Goal: Task Accomplishment & Management: Complete application form

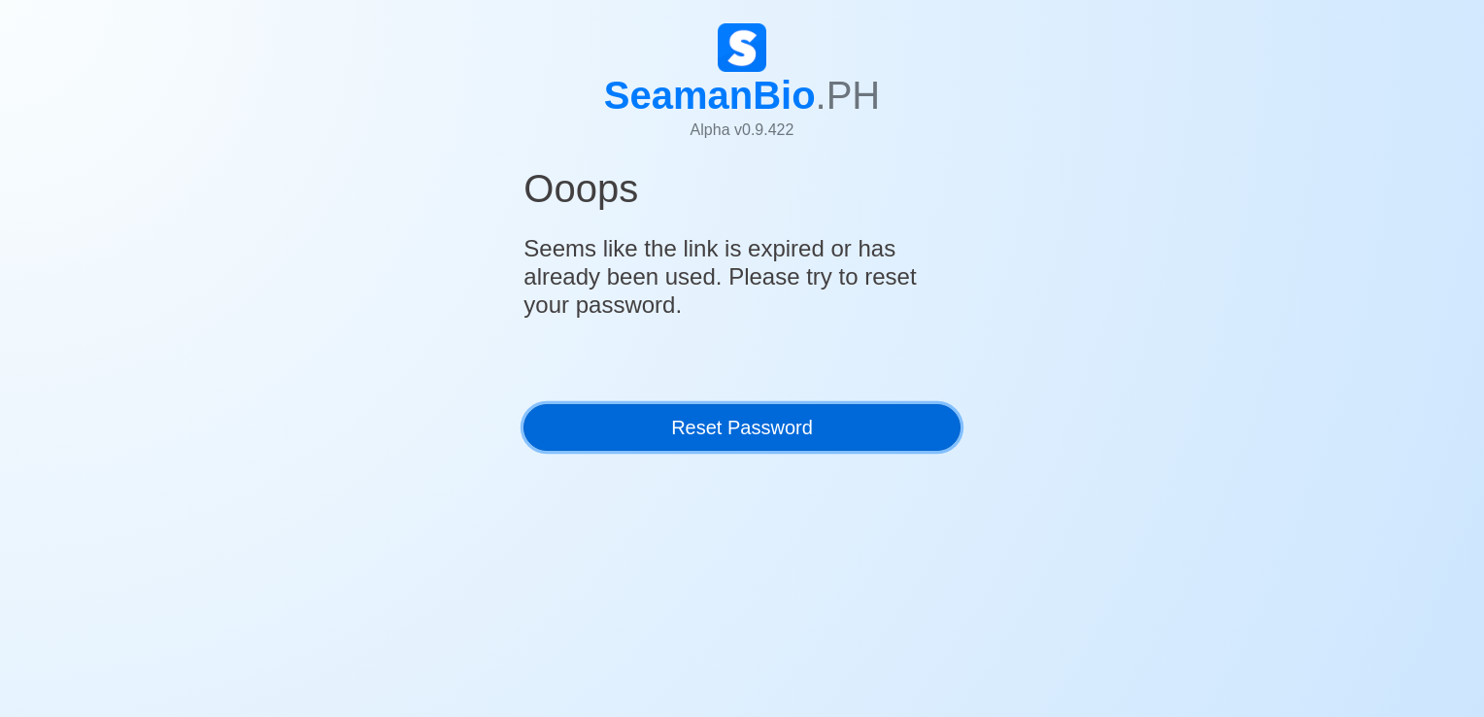
click at [773, 409] on link "Reset Password" at bounding box center [741, 427] width 436 height 47
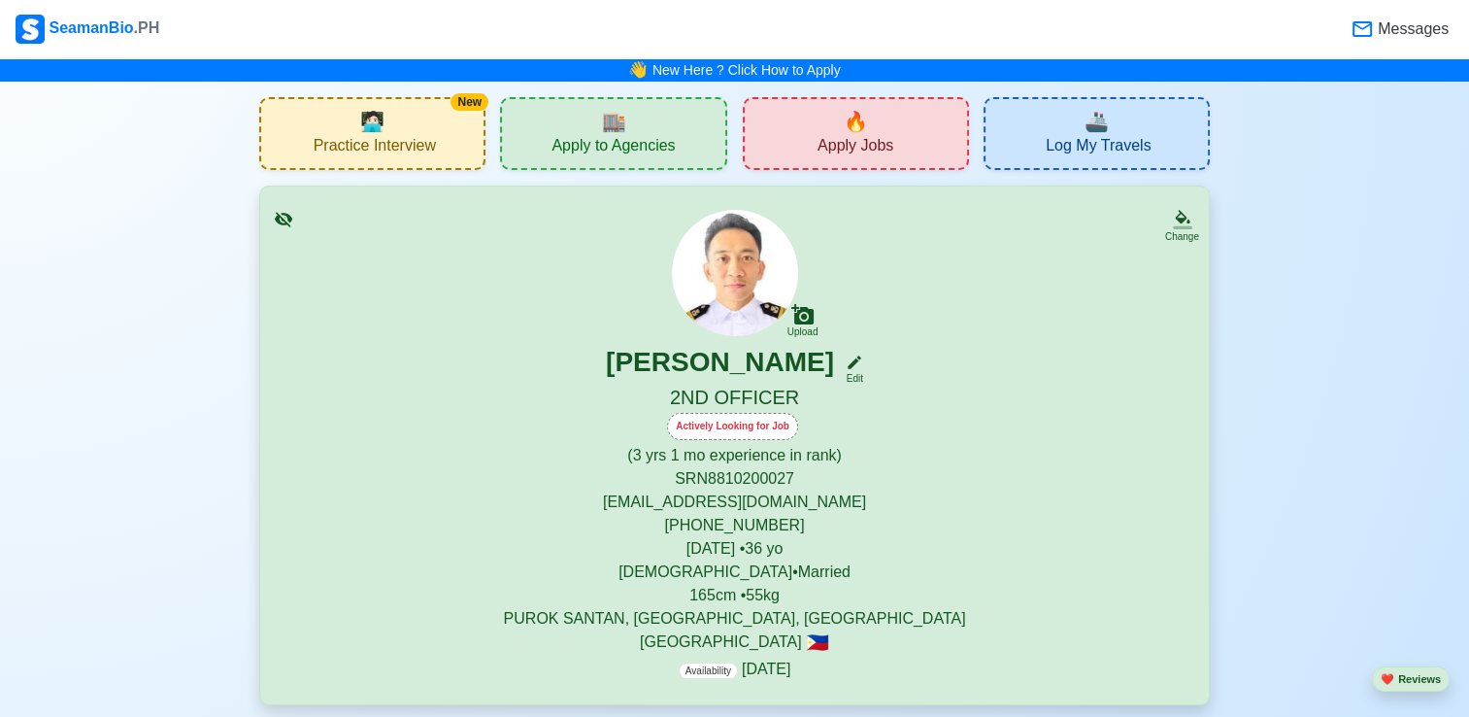
click at [828, 153] on span "Apply Jobs" at bounding box center [856, 148] width 76 height 24
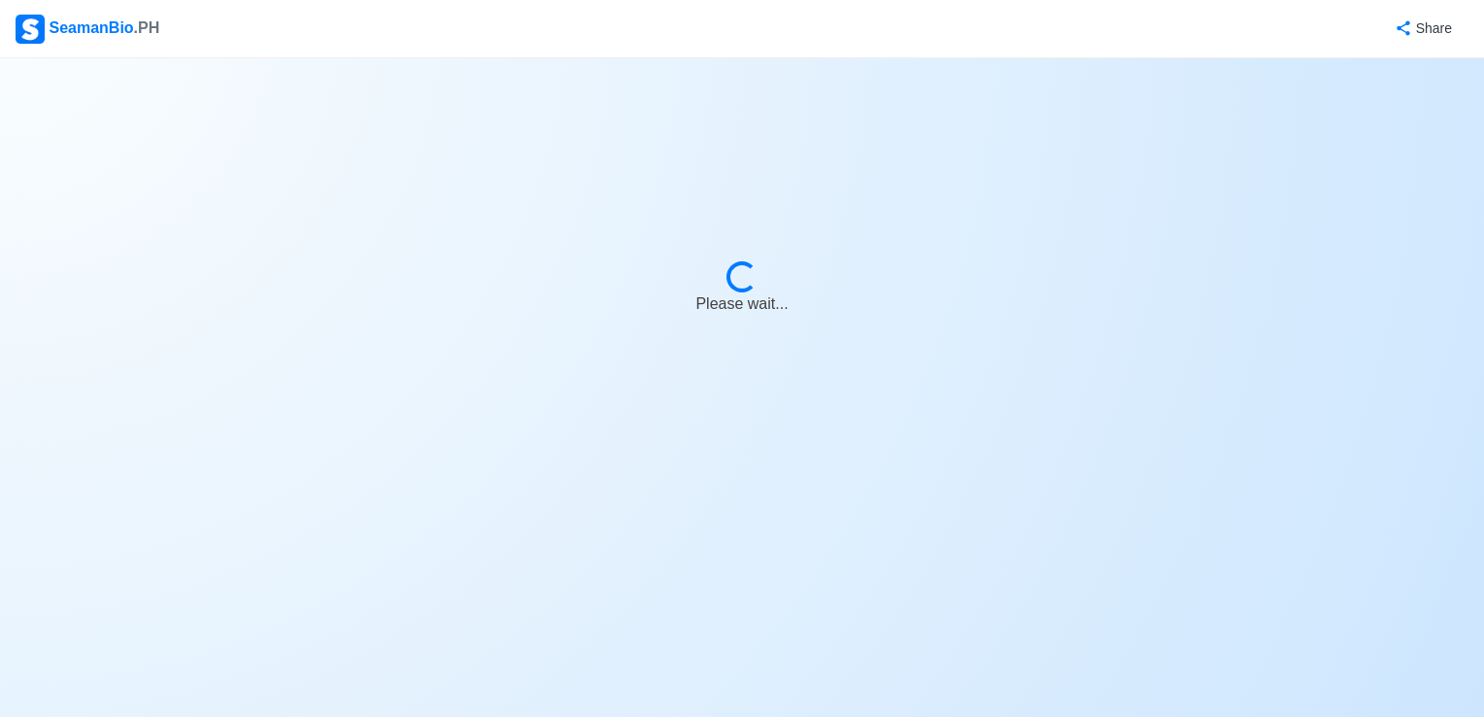
select select "2nd Officer"
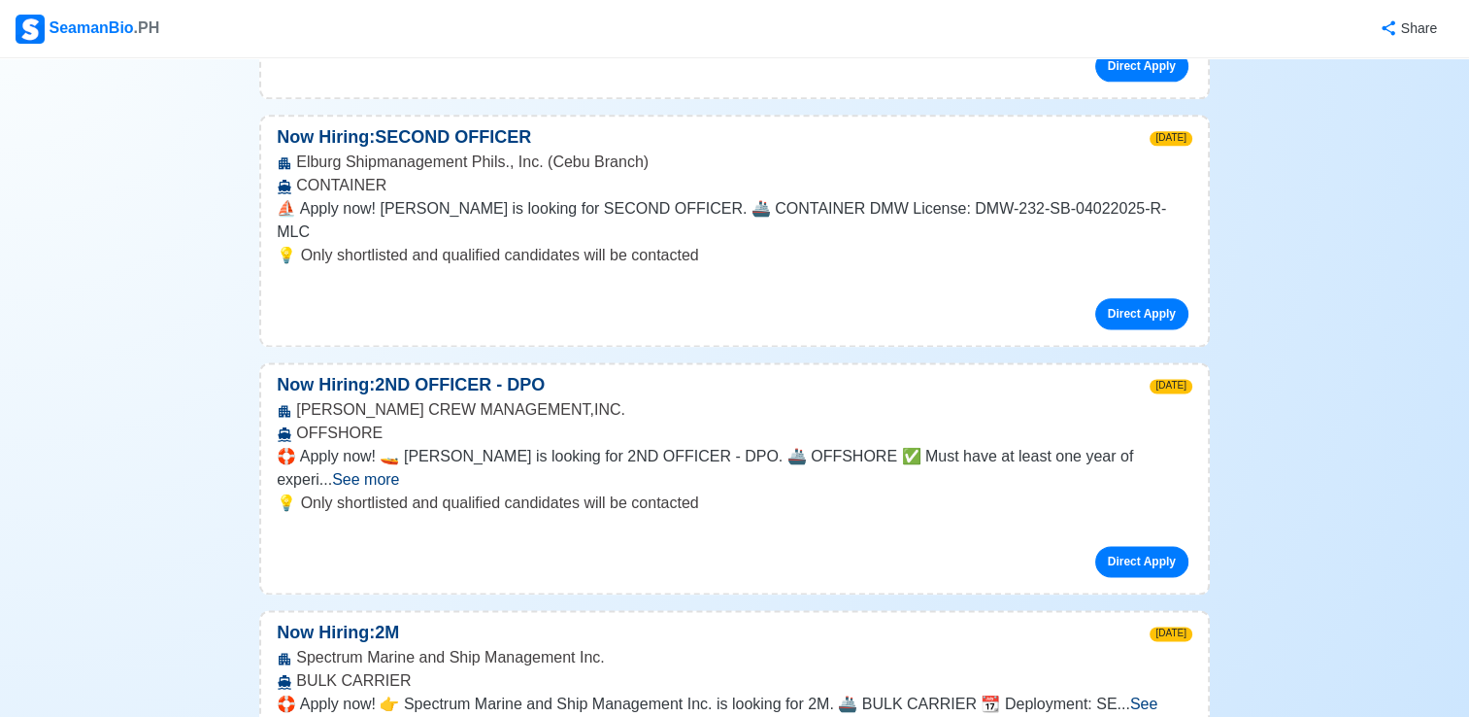
scroll to position [2428, 0]
click at [1136, 694] on span "See more" at bounding box center [717, 714] width 881 height 40
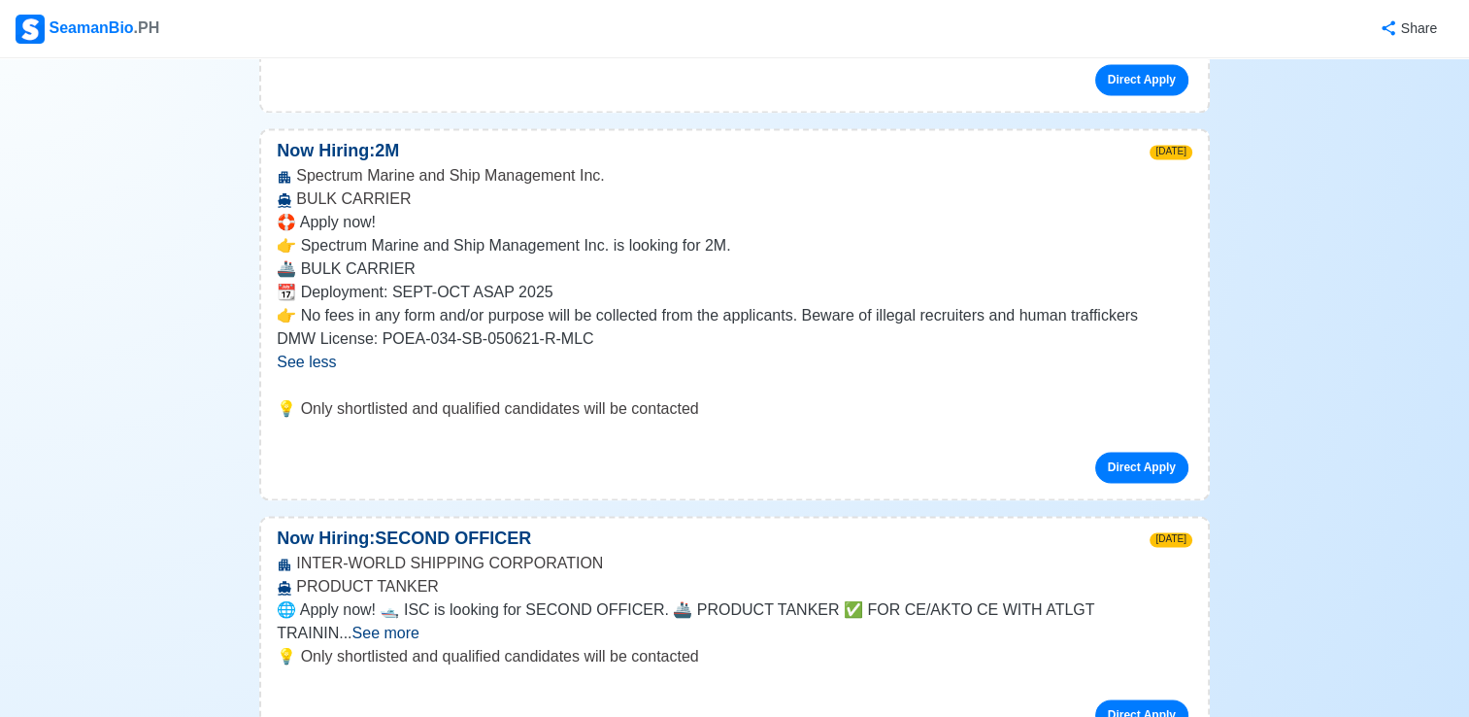
scroll to position [2914, 0]
